Goal: Task Accomplishment & Management: Manage account settings

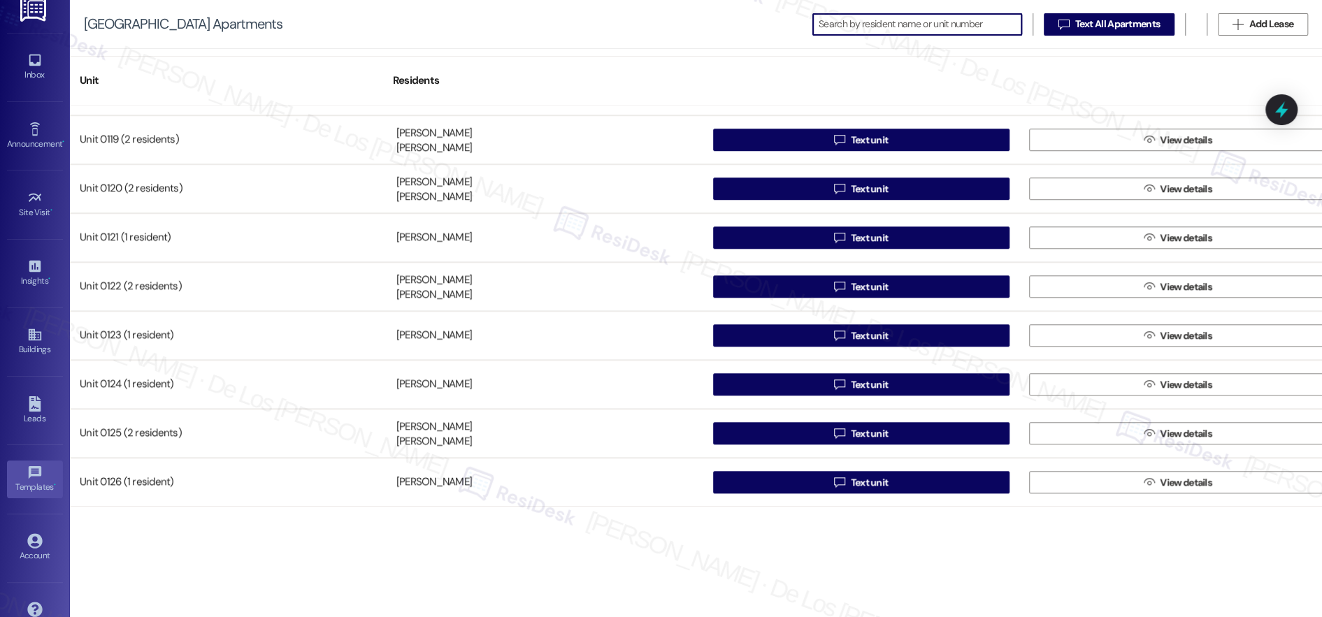
scroll to position [43, 0]
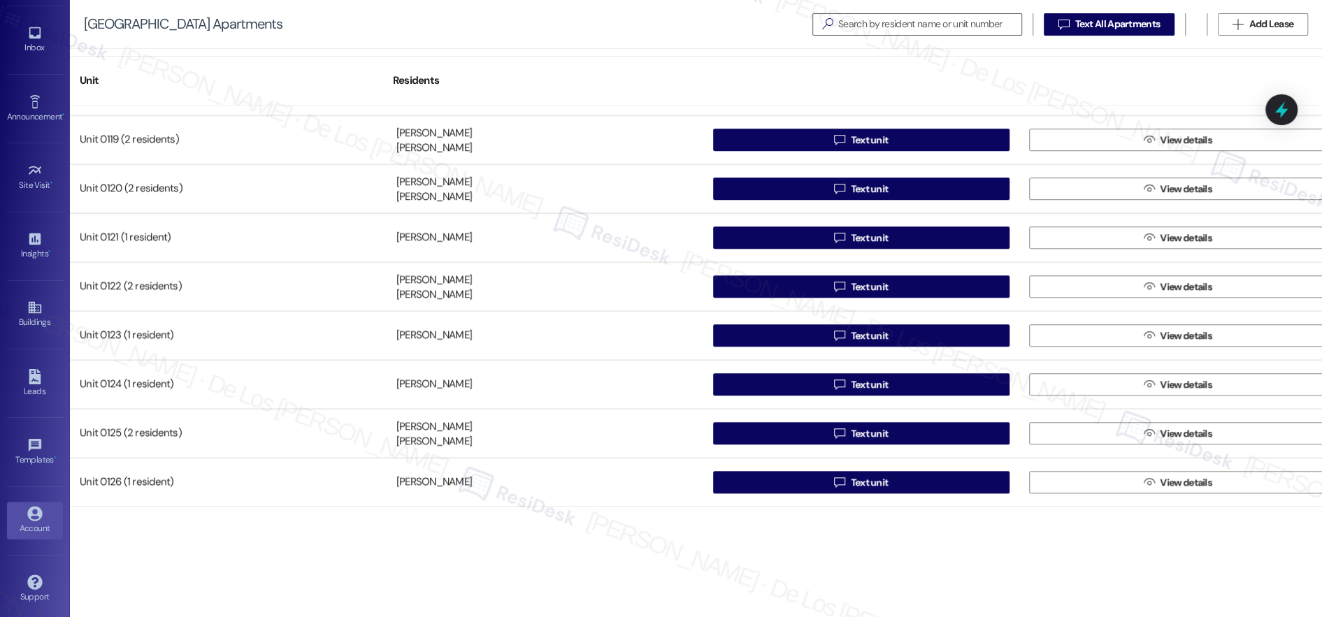
click at [34, 511] on icon at bounding box center [34, 513] width 15 height 15
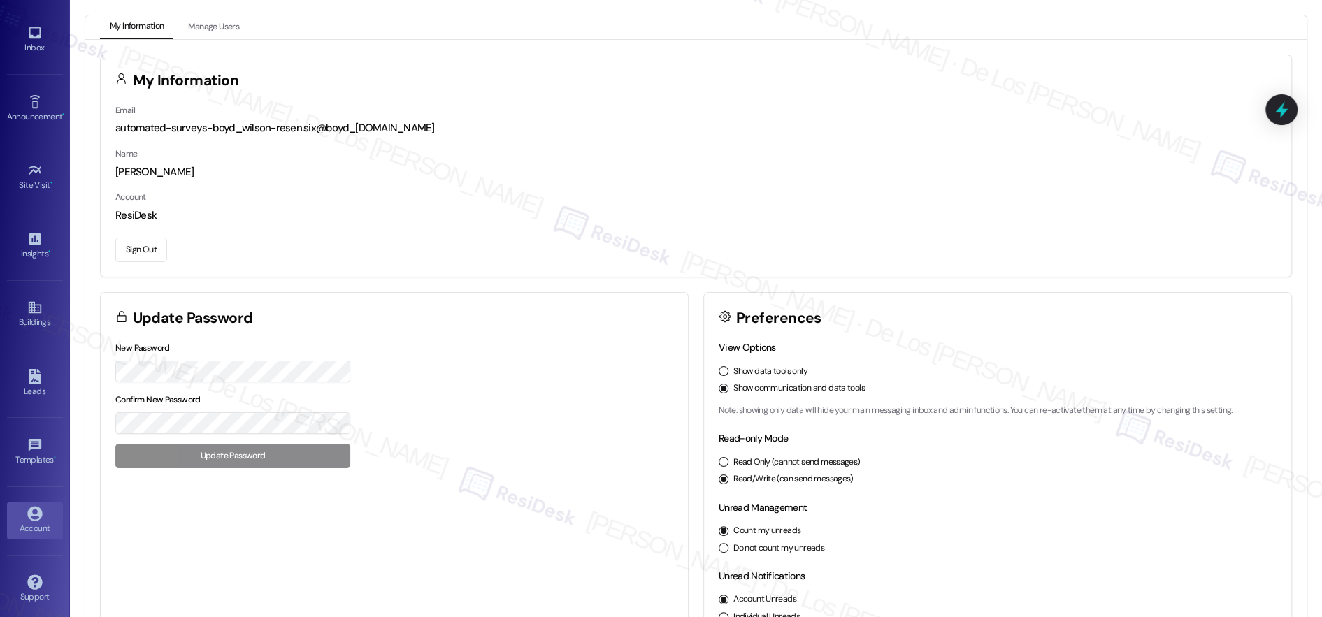
click at [149, 243] on button "Sign Out" at bounding box center [141, 250] width 52 height 24
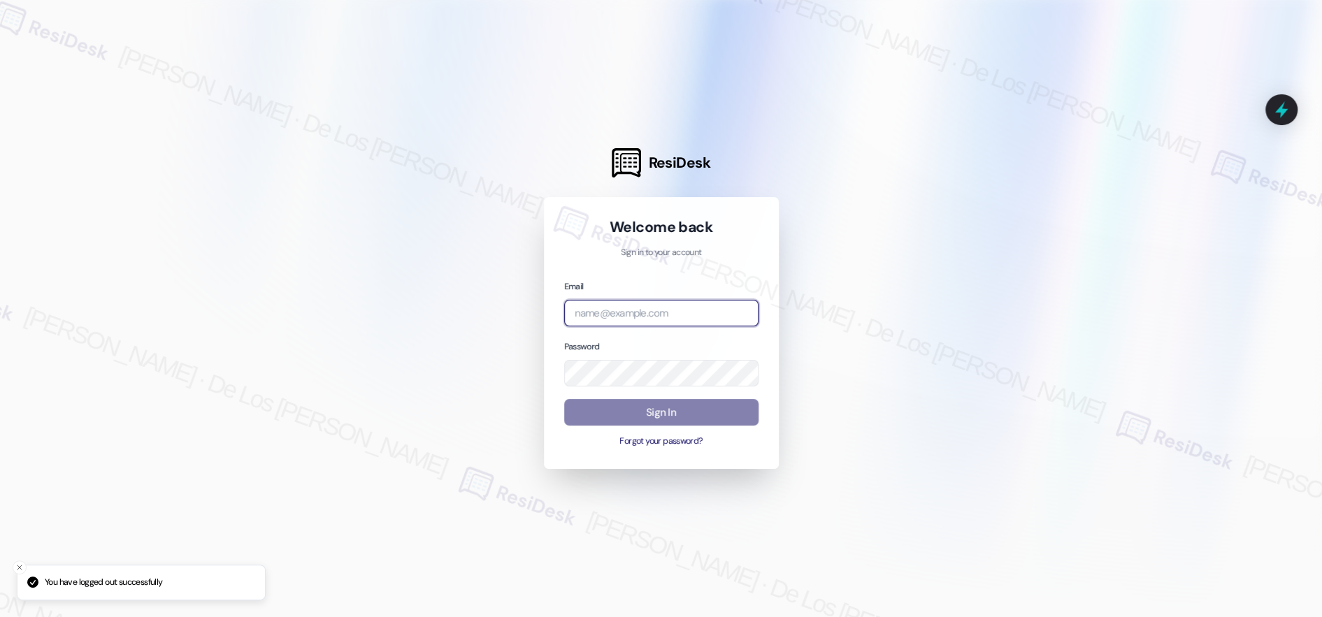
click at [671, 317] on input "email" at bounding box center [661, 313] width 194 height 27
drag, startPoint x: 1203, startPoint y: 172, endPoint x: 1100, endPoint y: 212, distance: 110.9
click at [1203, 173] on div at bounding box center [661, 308] width 1322 height 617
drag, startPoint x: 686, startPoint y: 314, endPoint x: 440, endPoint y: 324, distance: 246.3
click at [440, 324] on div "ResiDesk Welcome back Sign in to your account Email be Password Sign In Forgot …" at bounding box center [661, 308] width 1322 height 617
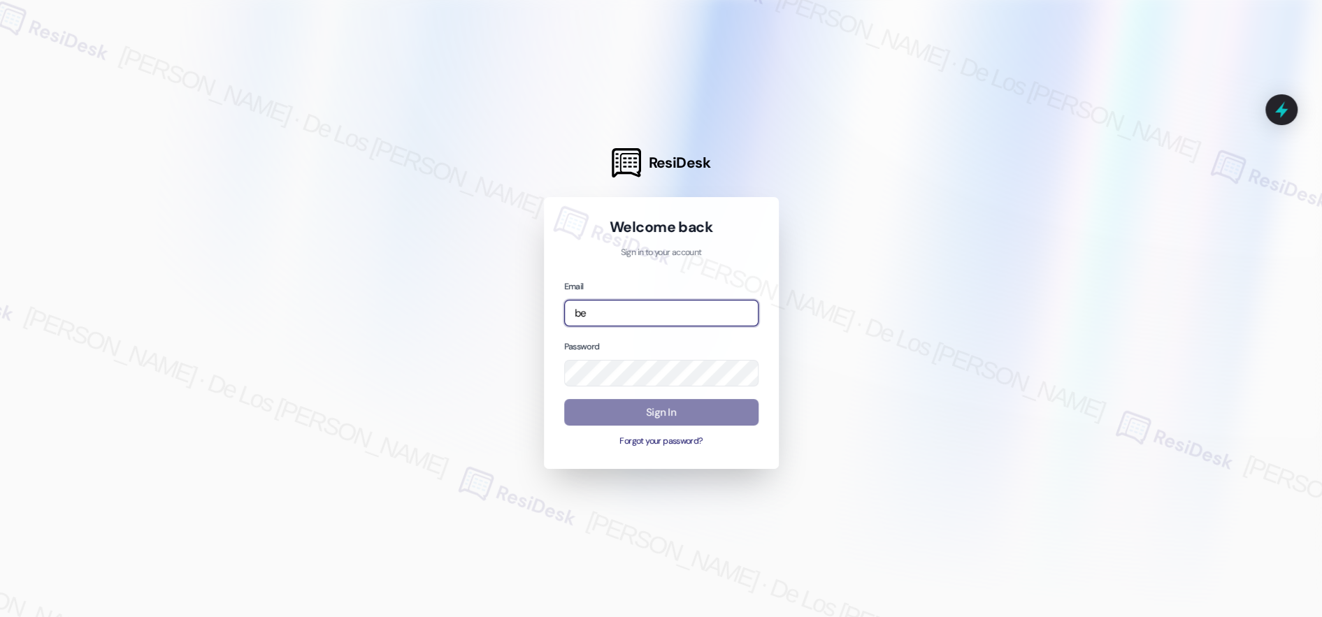
paste input "[EMAIL_ADDRESS][DOMAIN_NAME]"
click at [638, 314] on input "[EMAIL_ADDRESS][DOMAIN_NAME]" at bounding box center [661, 313] width 194 height 27
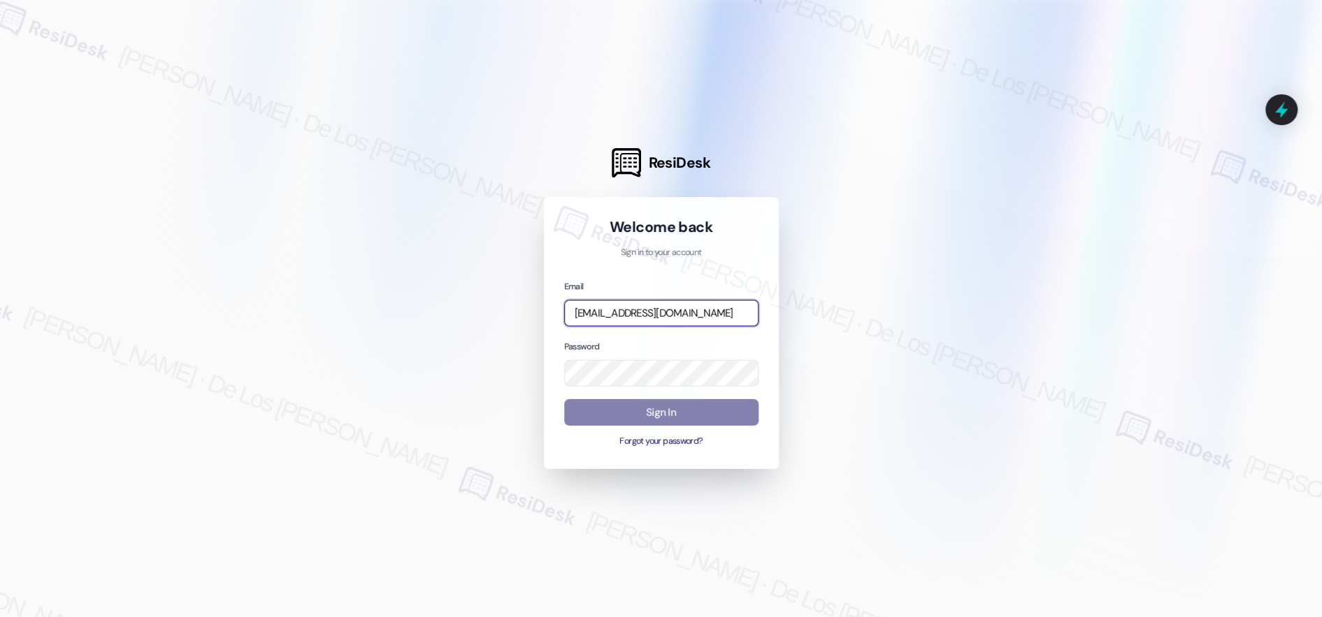
click at [638, 314] on input "[EMAIL_ADDRESS][DOMAIN_NAME]" at bounding box center [661, 313] width 194 height 27
paste input "email"
type input "[EMAIL_ADDRESS][DOMAIN_NAME]"
